Goal: Ask a question

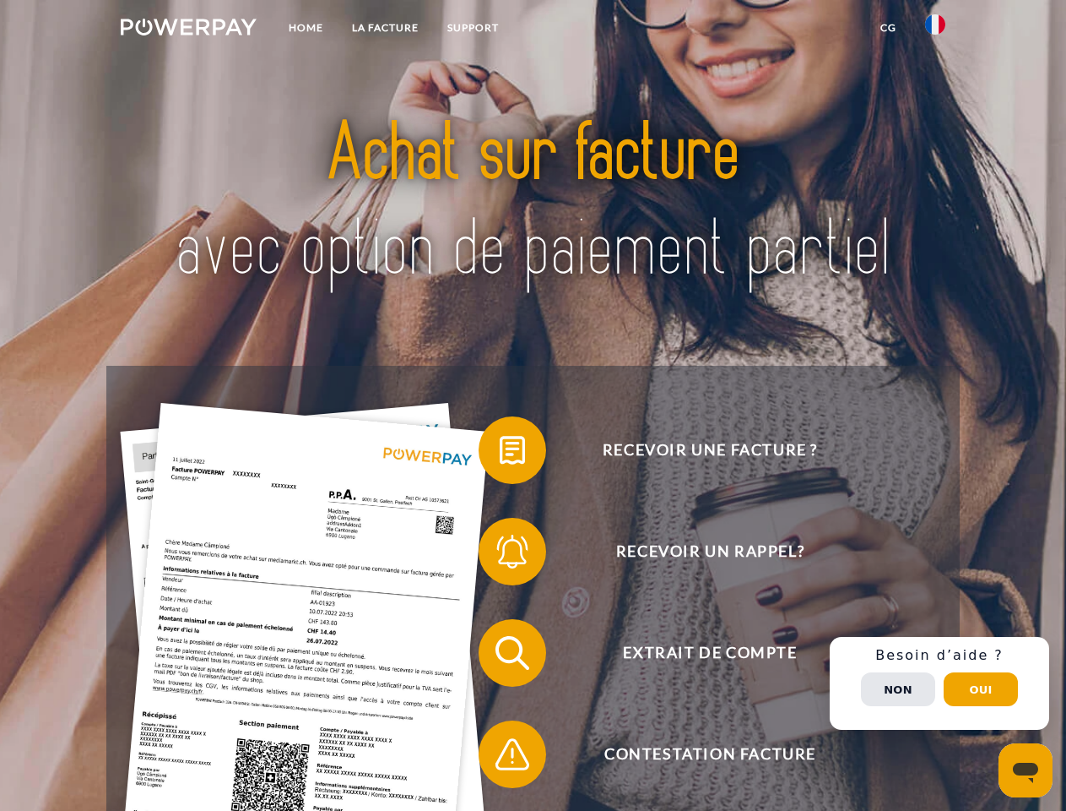
click at [188, 30] on img at bounding box center [189, 27] width 136 height 17
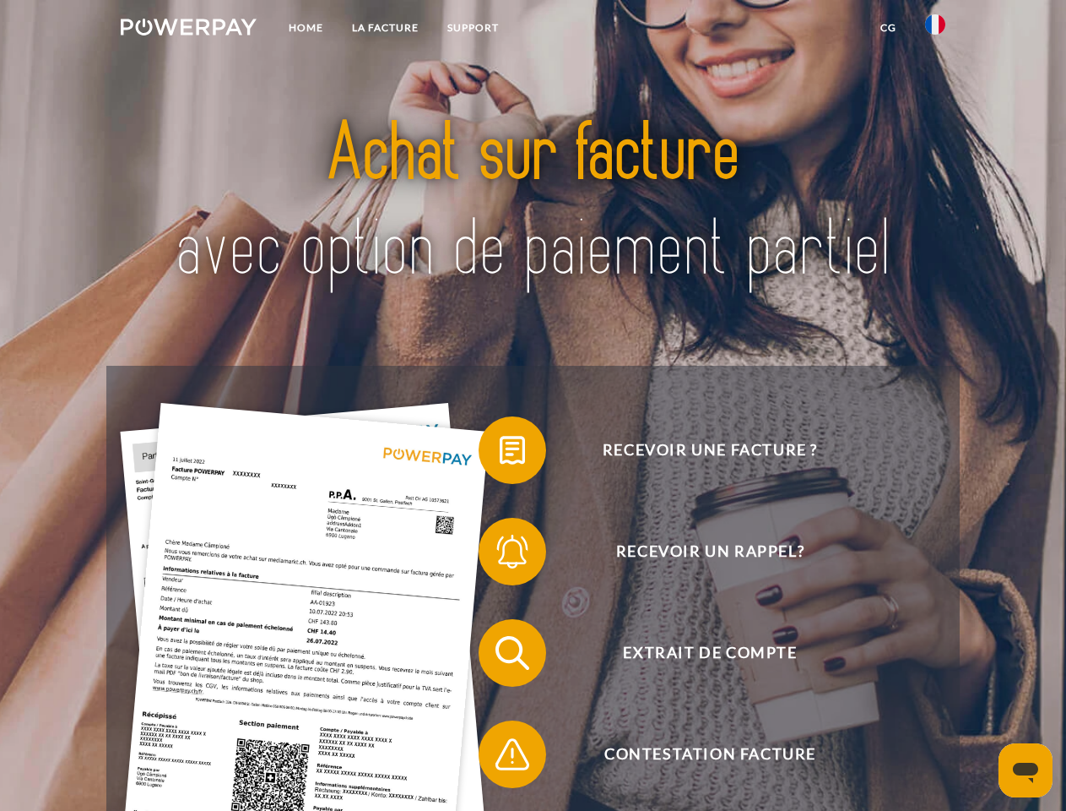
click at [936, 30] on img at bounding box center [935, 24] width 20 height 20
click at [888, 28] on link "CG" at bounding box center [888, 28] width 45 height 30
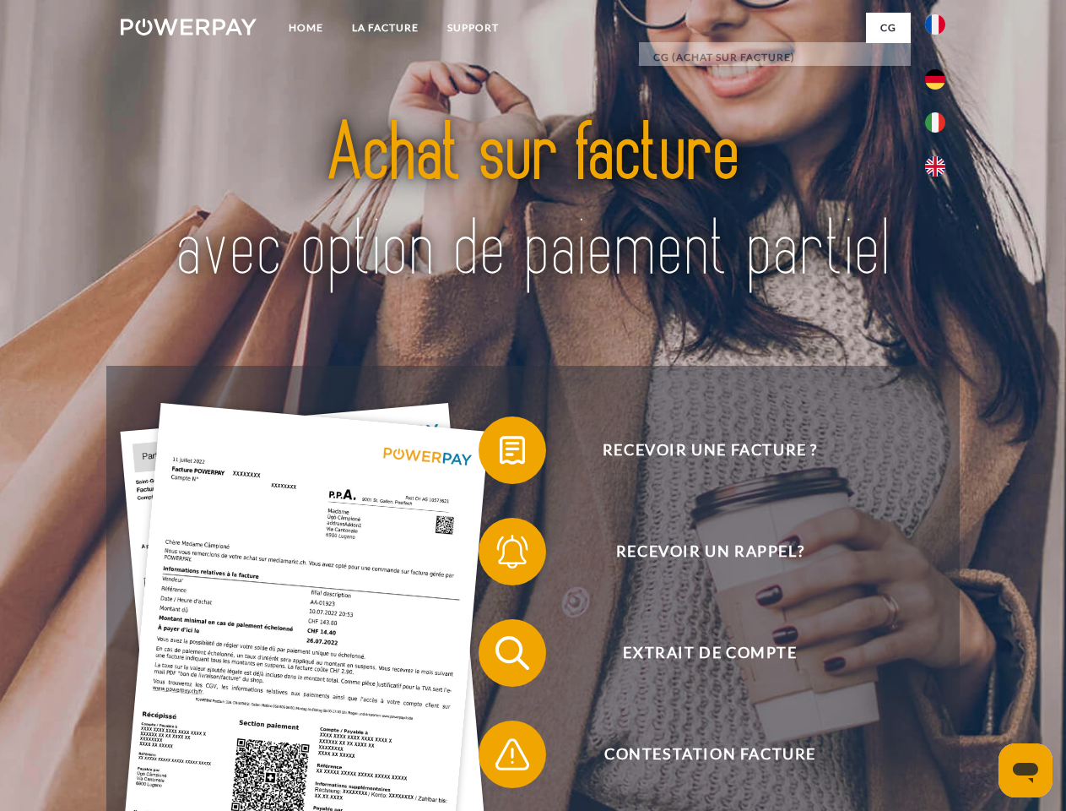
click at [500, 453] on span at bounding box center [487, 450] width 84 height 84
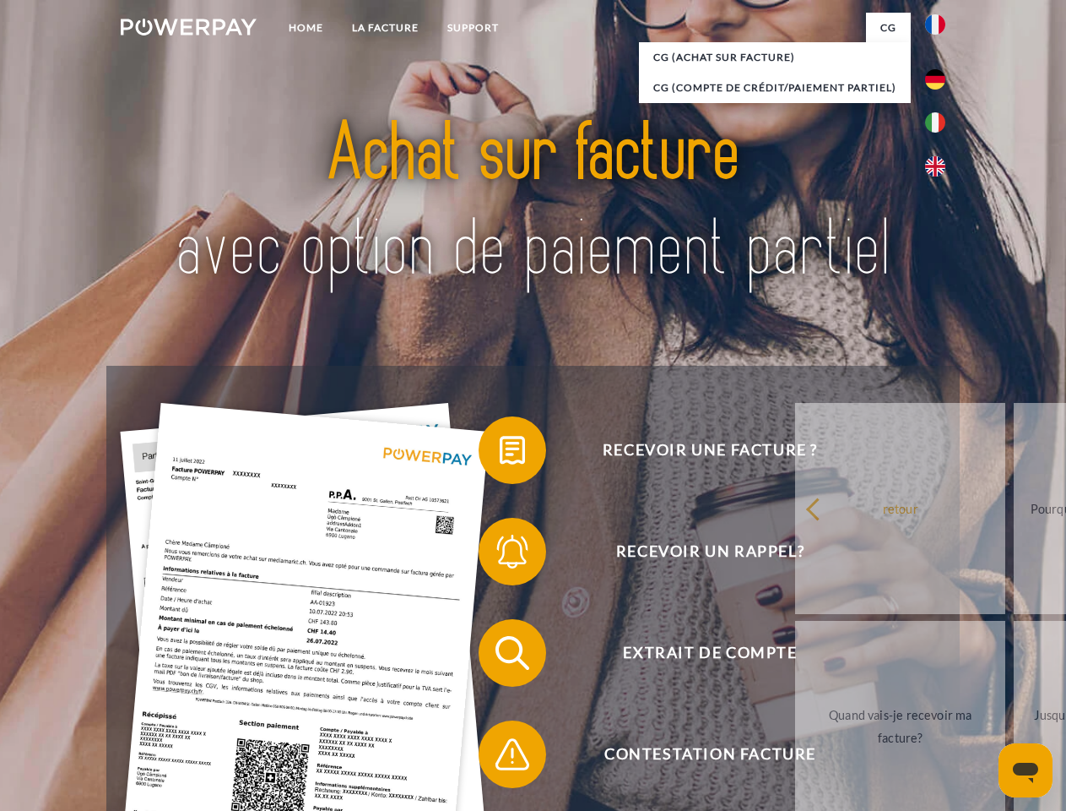
click at [500, 555] on span at bounding box center [487, 551] width 84 height 84
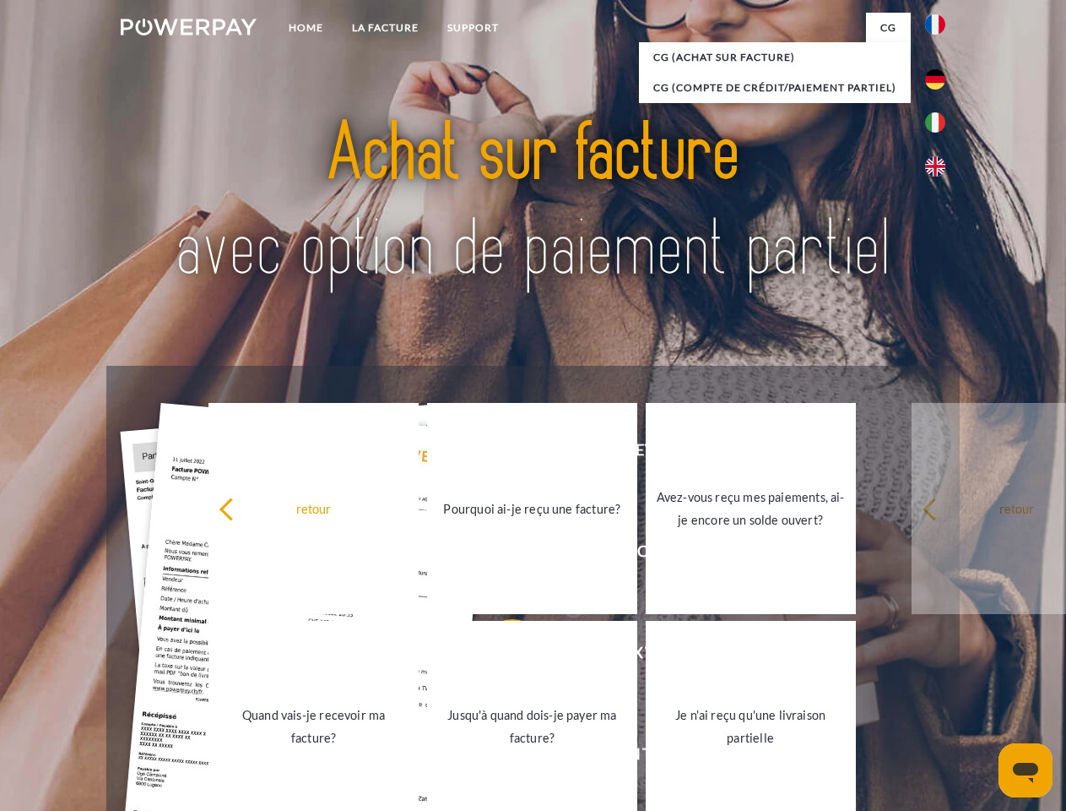
click at [500, 656] on link "Jusqu'à quand dois-je payer ma facture?" at bounding box center [532, 726] width 210 height 211
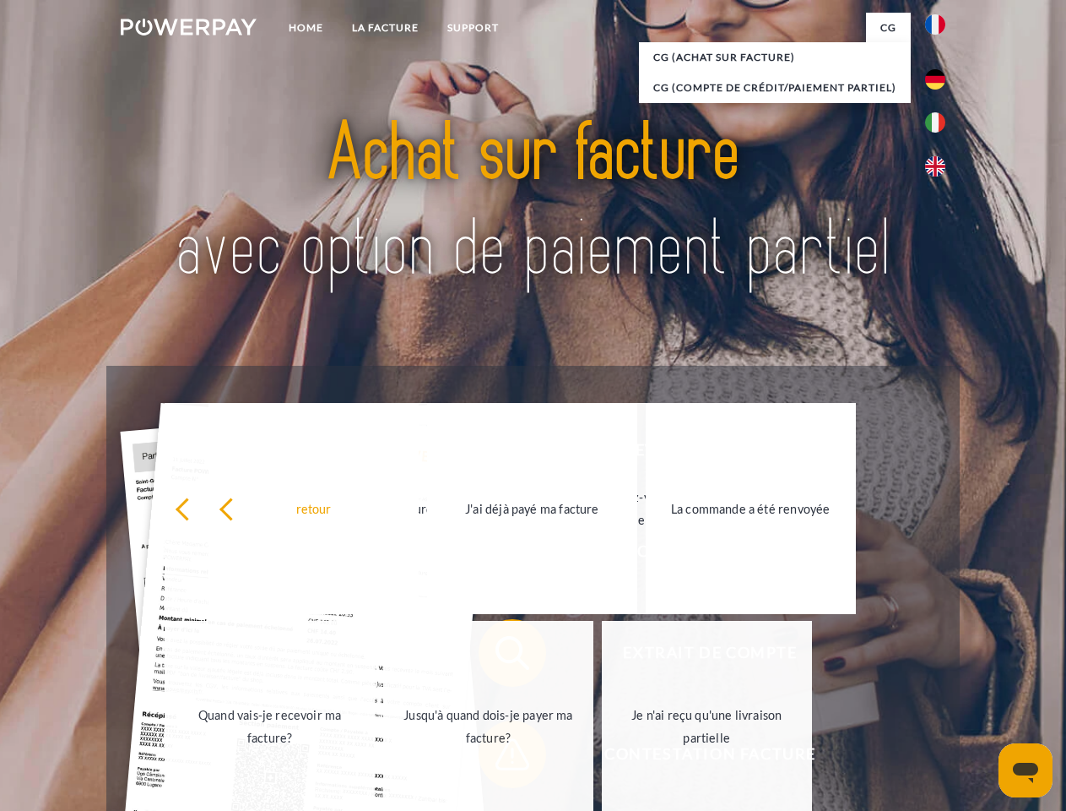
click at [602, 757] on link "Je n'ai reçu qu'une livraison partielle" at bounding box center [707, 726] width 210 height 211
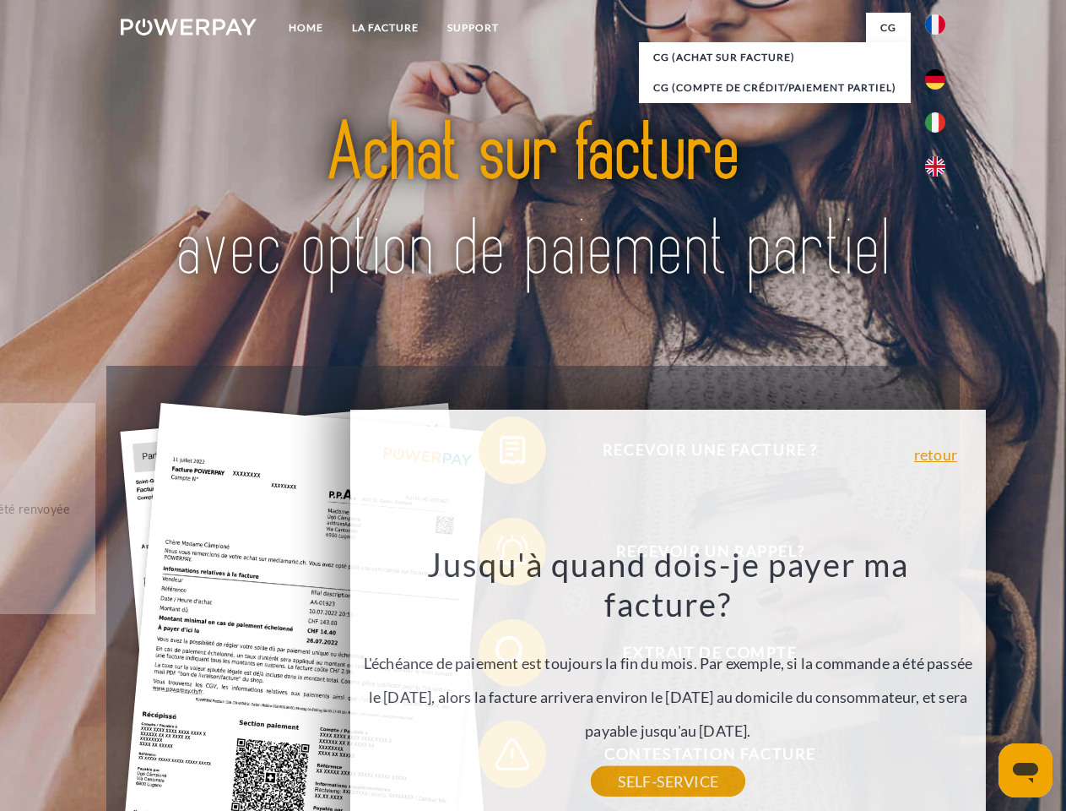
click at [940, 683] on div "Recevoir une facture ? Recevoir un rappel? Extrait de compte retour" at bounding box center [532, 704] width 853 height 676
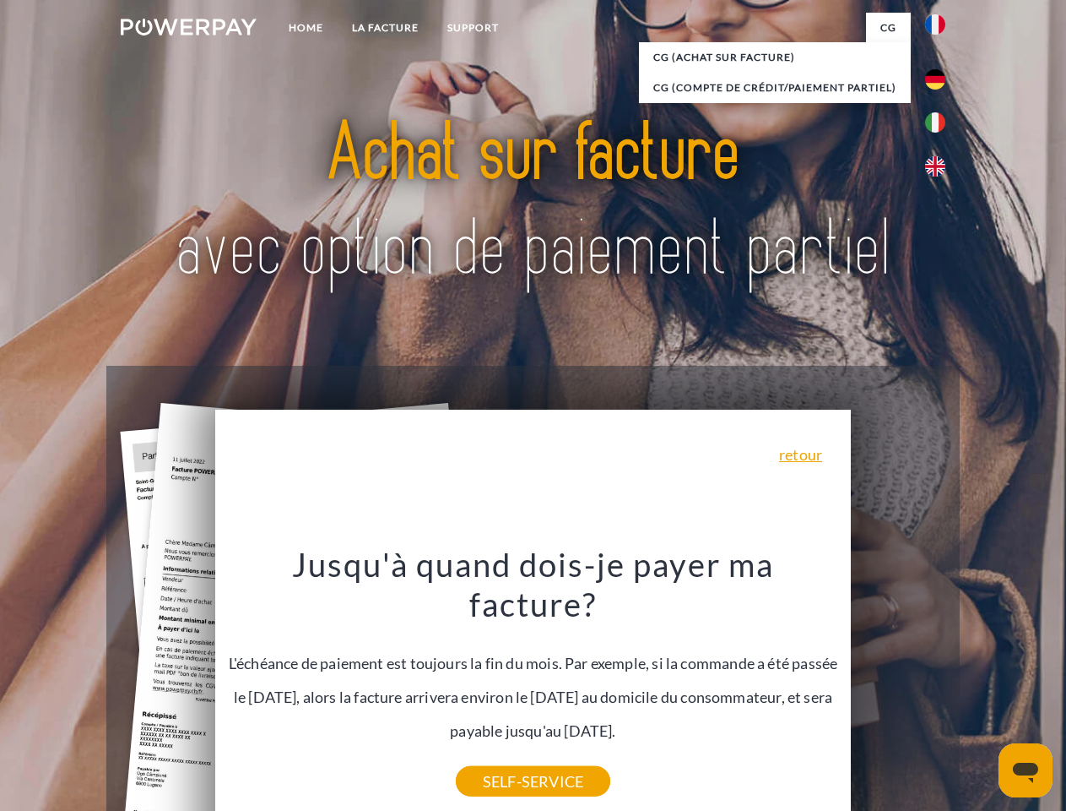
click at [898, 686] on span "Extrait de compte" at bounding box center [710, 653] width 414 height 68
click at [981, 689] on header "Home LA FACTURE Support" at bounding box center [533, 583] width 1066 height 1166
